Goal: Transaction & Acquisition: Purchase product/service

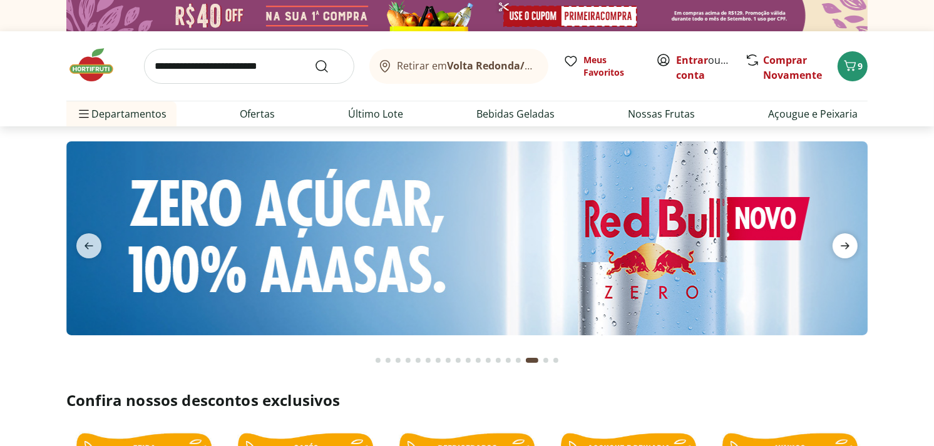
click at [846, 245] on icon "next" at bounding box center [845, 246] width 9 height 7
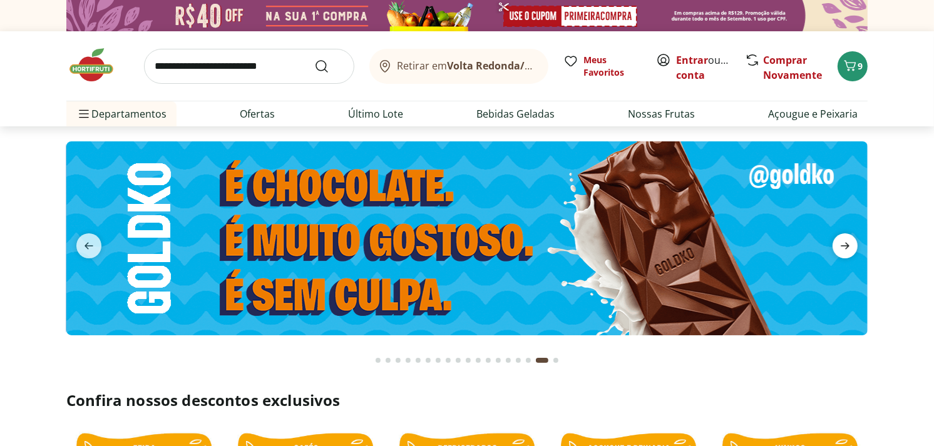
click at [846, 245] on icon "next" at bounding box center [845, 246] width 9 height 7
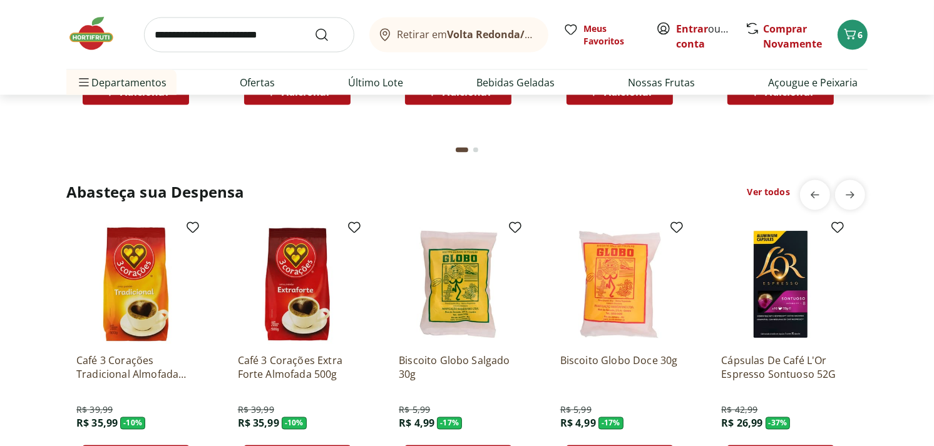
scroll to position [2017, 0]
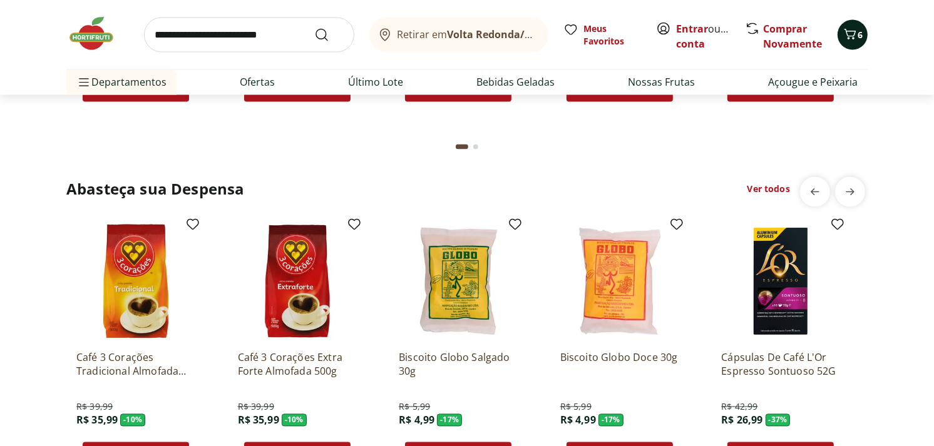
click at [846, 35] on icon "Carrinho" at bounding box center [850, 34] width 15 height 15
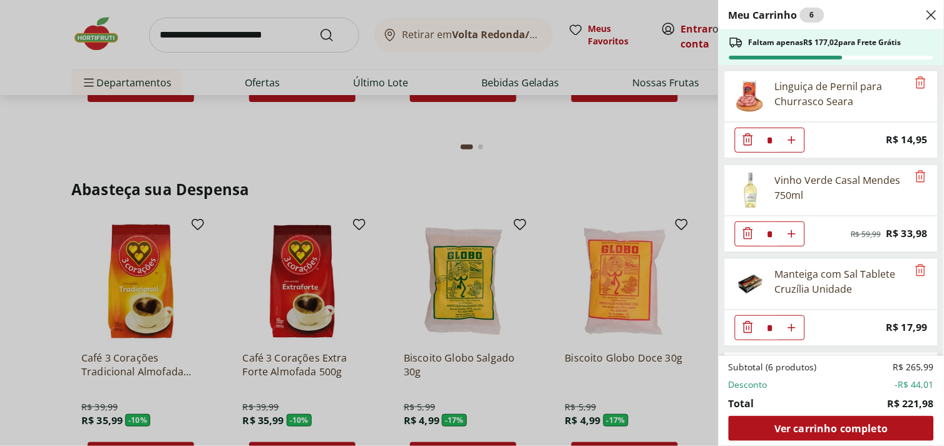
click at [933, 19] on use "Close" at bounding box center [931, 15] width 15 height 15
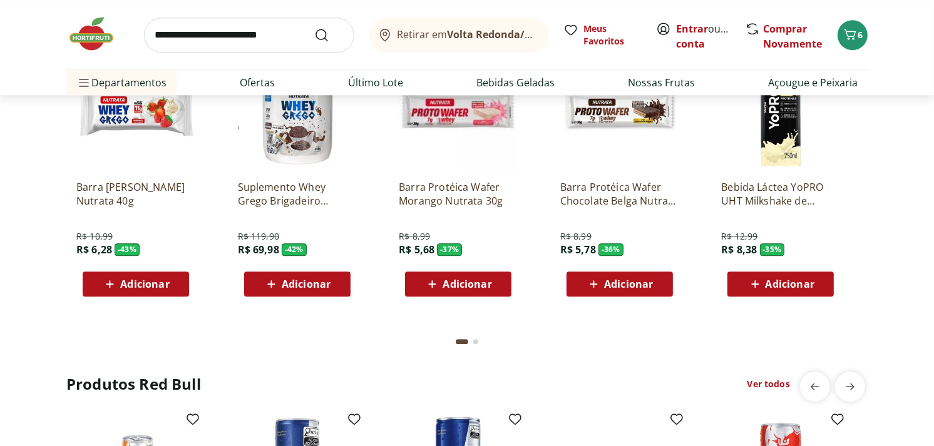
scroll to position [3130, 0]
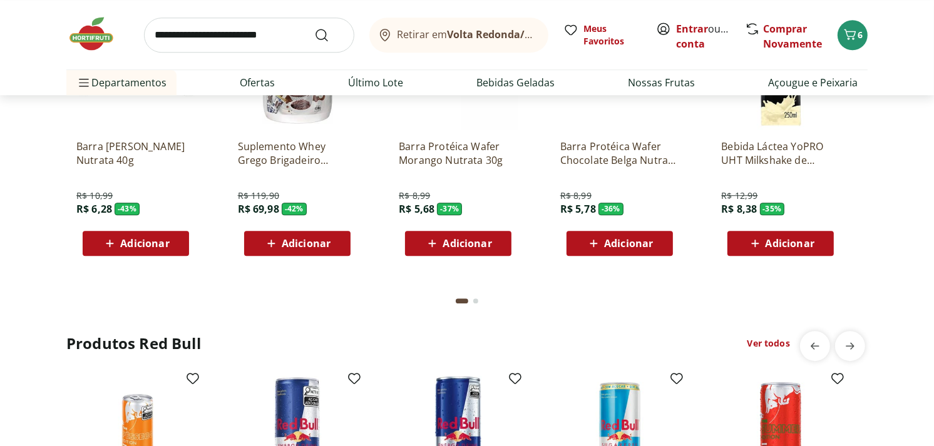
click at [172, 243] on div "Adicionar" at bounding box center [136, 243] width 86 height 23
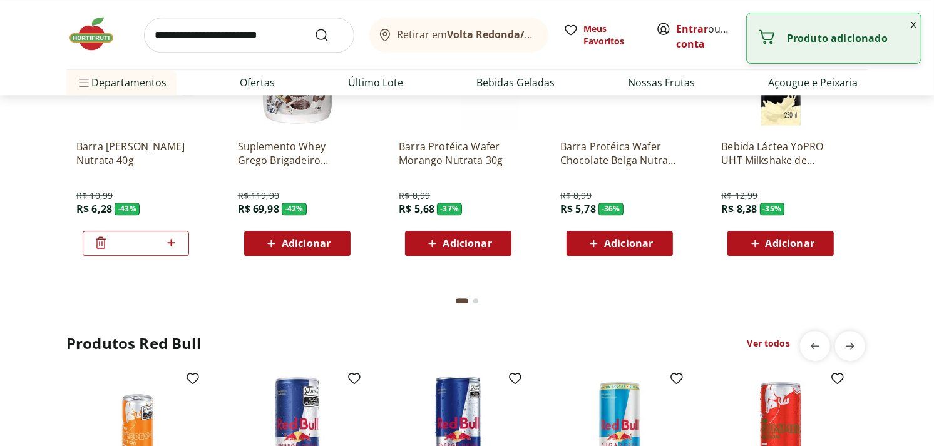
click at [176, 240] on icon at bounding box center [171, 242] width 16 height 15
type input "*"
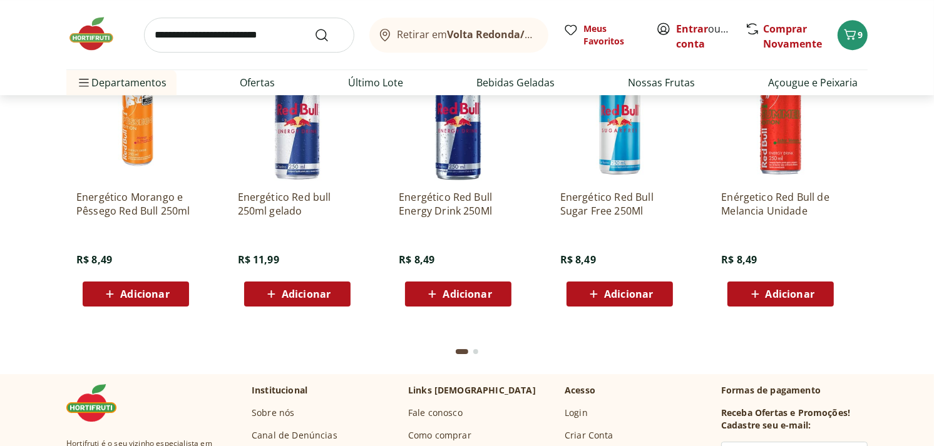
scroll to position [3269, 0]
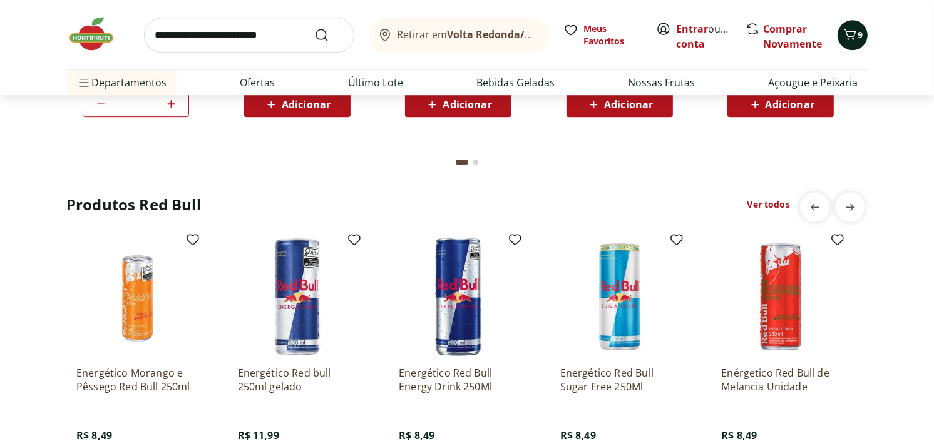
click at [847, 34] on icon "Carrinho" at bounding box center [851, 34] width 12 height 11
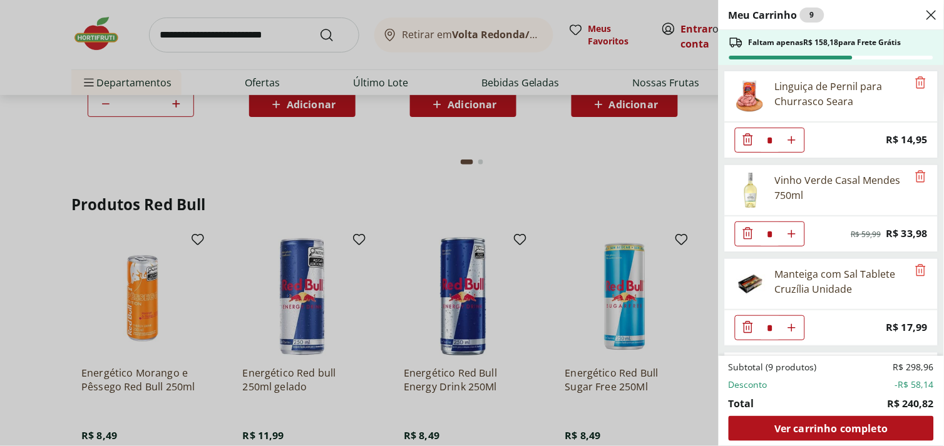
click at [933, 15] on icon "Close" at bounding box center [931, 15] width 15 height 15
